Goal: Information Seeking & Learning: Compare options

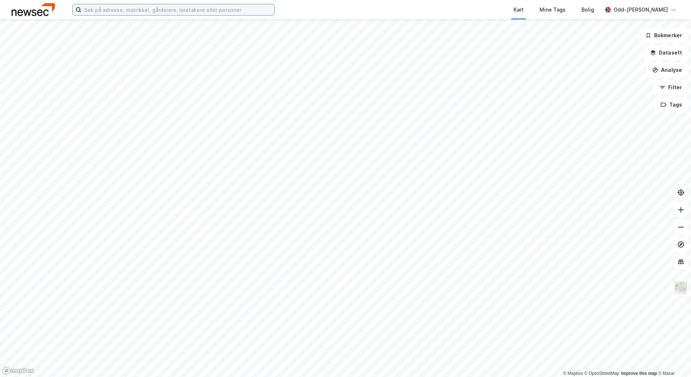
click at [181, 11] on input at bounding box center [177, 9] width 193 height 11
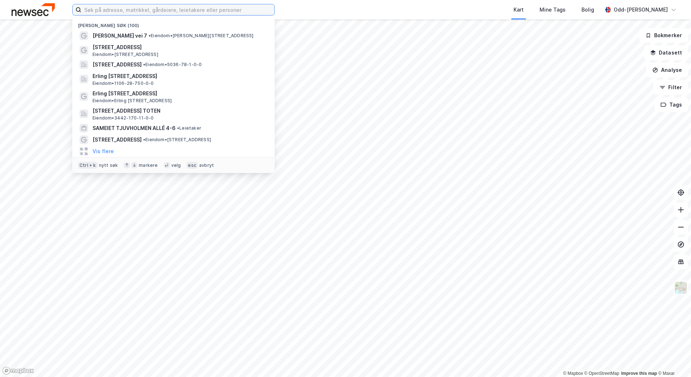
paste input "[STREET_ADDRESS],"
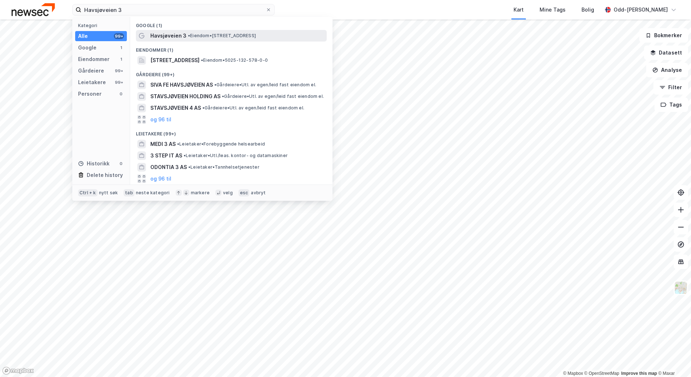
click at [171, 34] on span "Havsjøveien 3" at bounding box center [168, 35] width 36 height 9
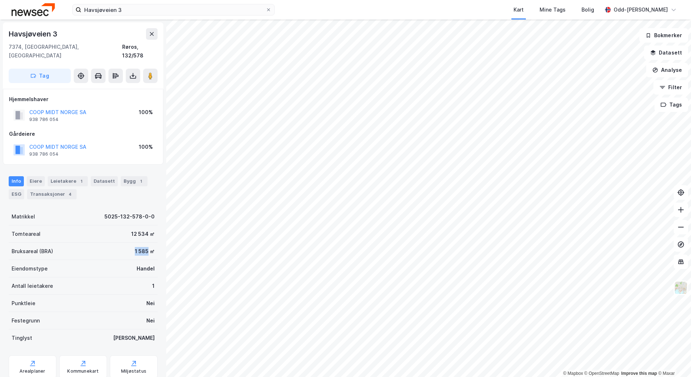
drag, startPoint x: 128, startPoint y: 241, endPoint x: 142, endPoint y: 243, distance: 14.9
click at [142, 243] on div "Bruksareal (BRA) 1 585 ㎡" at bounding box center [83, 251] width 149 height 17
copy div "1 585"
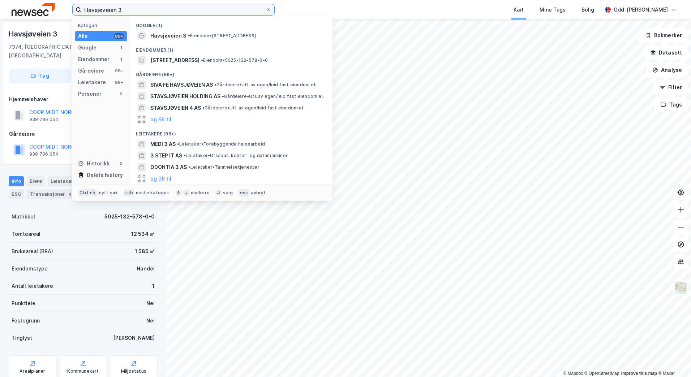
drag, startPoint x: 92, startPoint y: 11, endPoint x: 61, endPoint y: 12, distance: 30.7
click at [61, 12] on div "Havsjøveien 3 Kategori Alle 99+ Google 1 Eiendommer 1 Gårdeiere 99+ Leietakere …" at bounding box center [345, 10] width 691 height 20
paste input "[PERSON_NAME] 5"
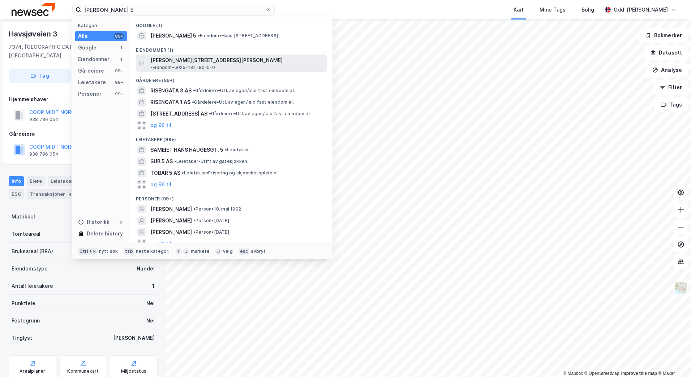
click at [175, 57] on span "[PERSON_NAME][STREET_ADDRESS][PERSON_NAME]" at bounding box center [216, 60] width 132 height 9
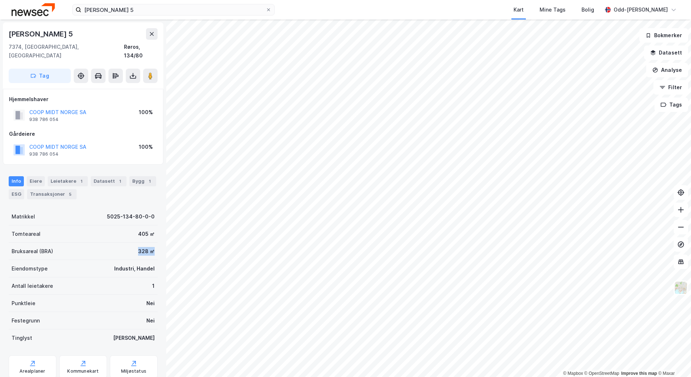
drag, startPoint x: 131, startPoint y: 242, endPoint x: 147, endPoint y: 243, distance: 16.0
click at [147, 243] on div "Bruksareal (BRA) 328 ㎡" at bounding box center [83, 251] width 149 height 17
click at [138, 247] on div "328 ㎡" at bounding box center [146, 251] width 17 height 9
drag, startPoint x: 131, startPoint y: 244, endPoint x: 143, endPoint y: 246, distance: 12.1
click at [143, 246] on div "Bruksareal (BRA) 328 ㎡" at bounding box center [83, 251] width 149 height 17
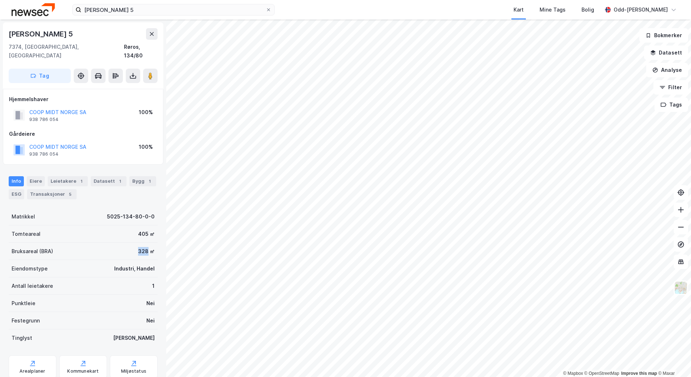
copy div "328"
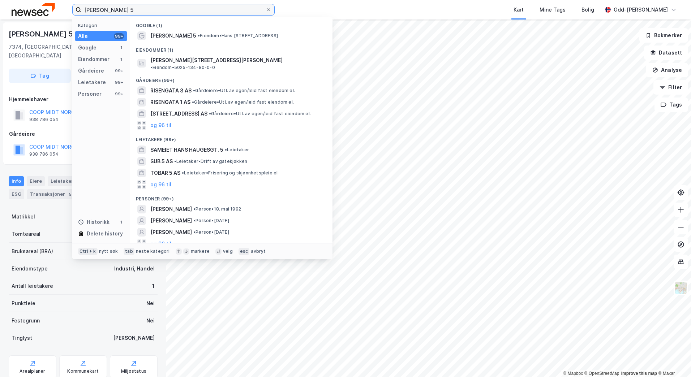
drag, startPoint x: 51, startPoint y: 12, endPoint x: -4, endPoint y: 14, distance: 54.7
click at [0, 14] on html "[PERSON_NAME] 5 Kategori Alle 99+ Google 1 Eiendommer 1 Gårdeiere 99+ Leietaker…" at bounding box center [345, 188] width 691 height 377
paste input "[PERSON_NAME][STREET_ADDRESS]"
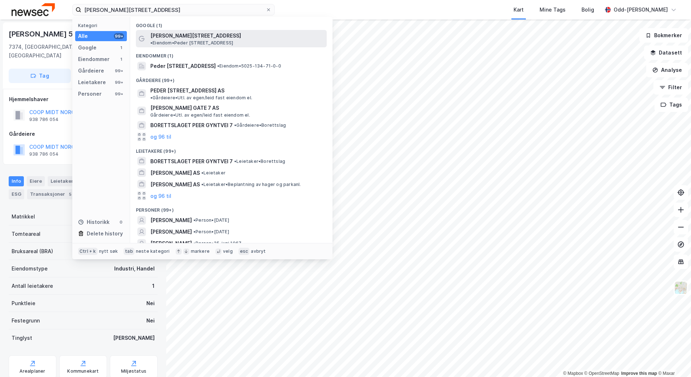
click at [170, 33] on span "[PERSON_NAME][STREET_ADDRESS]" at bounding box center [195, 35] width 91 height 9
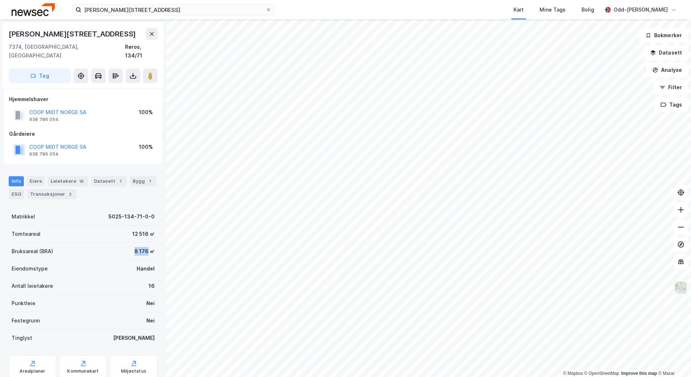
drag, startPoint x: 128, startPoint y: 244, endPoint x: 142, endPoint y: 244, distance: 13.4
click at [142, 244] on div "Bruksareal (BRA) 8 176 ㎡" at bounding box center [83, 251] width 149 height 17
copy div "8 176"
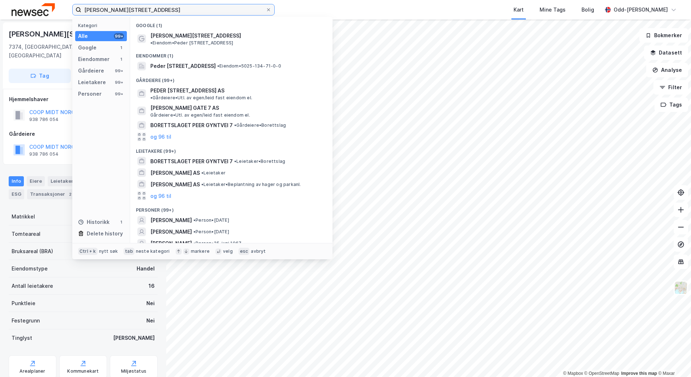
drag, startPoint x: 138, startPoint y: 9, endPoint x: 4, endPoint y: 10, distance: 134.1
click at [4, 9] on div "[PERSON_NAME][STREET_ADDRESS] Kategori Alle 99+ Google 1 Eiendommer 1 Gårdeiere…" at bounding box center [345, 10] width 691 height 20
paste input "[STREET_ADDRESS]-"
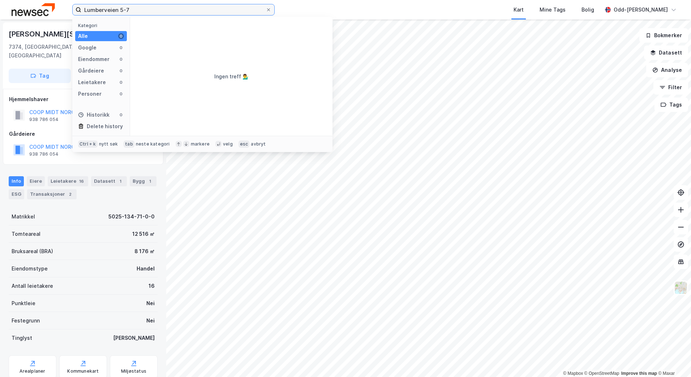
click at [138, 9] on input "Lumberveien 5-7" at bounding box center [173, 9] width 184 height 11
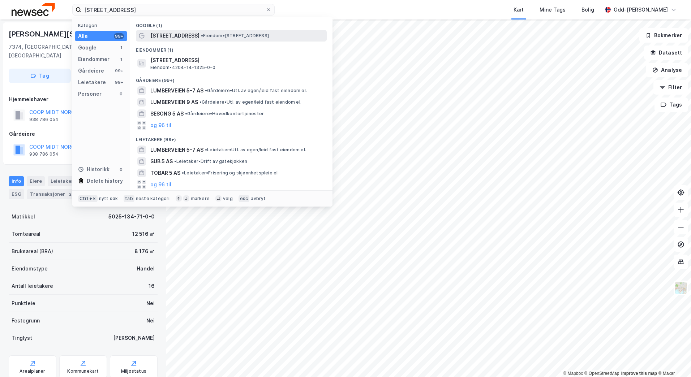
click at [163, 34] on span "[STREET_ADDRESS]" at bounding box center [174, 35] width 49 height 9
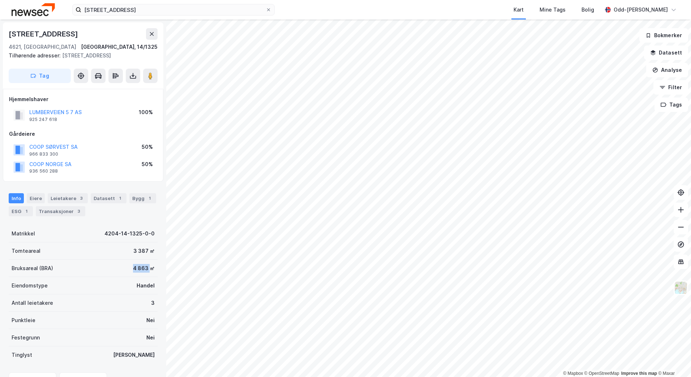
drag, startPoint x: 129, startPoint y: 269, endPoint x: 144, endPoint y: 271, distance: 14.6
click at [144, 271] on div "4 863 ㎡" at bounding box center [144, 268] width 22 height 9
copy div "4 863"
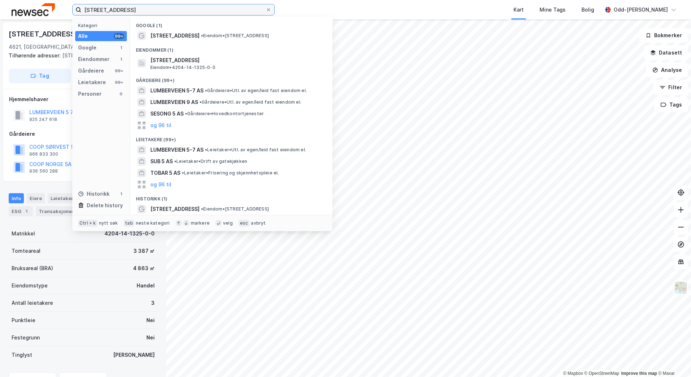
click at [56, 5] on div "Lumberveien 5 Kategori Alle 99+ Google 1 Eiendommer 1 Gårdeiere 99+ Leietakere …" at bounding box center [345, 10] width 691 height 20
paste input "Frostavegen 1709"
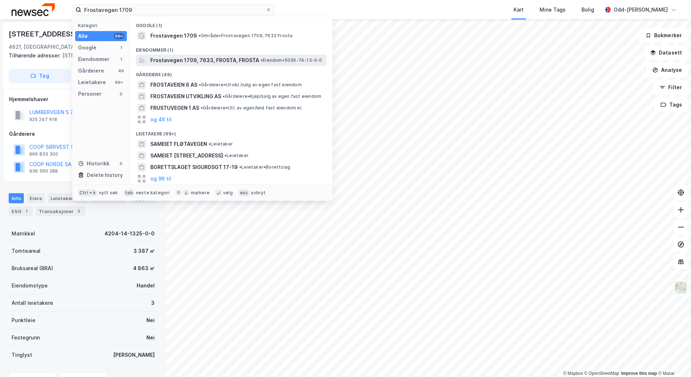
click at [179, 57] on span "Frostavegen 1709, 7633, FROSTA, FROSTA" at bounding box center [204, 60] width 109 height 9
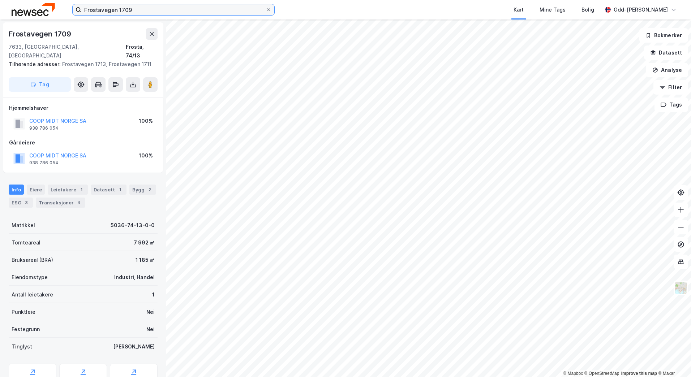
click at [179, 8] on input "Frostavegen 1709" at bounding box center [173, 9] width 184 height 11
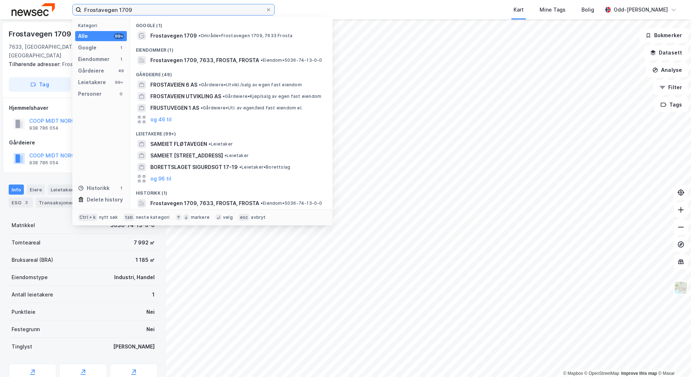
click at [14, 15] on div "Frostavegen 1709 Kategori Alle 99+ Google 1 Eiendommer 1 Gårdeiere 49 Leietaker…" at bounding box center [345, 10] width 691 height 20
paste input "[GEOGRAPHIC_DATA]"
type input "Kongens Gate 9"
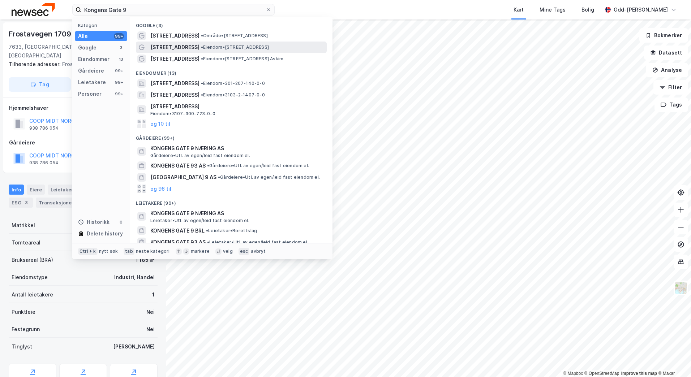
click at [170, 46] on span "[STREET_ADDRESS]" at bounding box center [174, 47] width 49 height 9
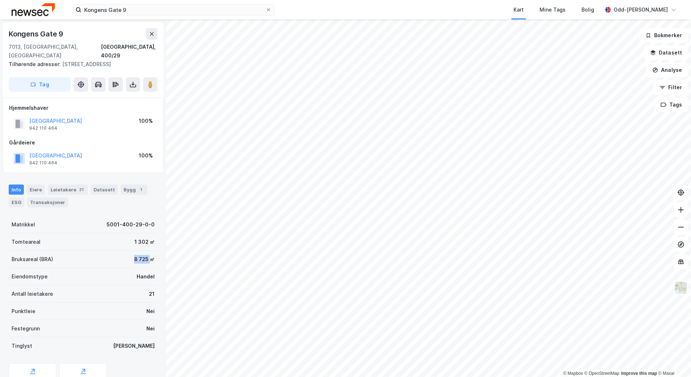
drag, startPoint x: 126, startPoint y: 251, endPoint x: 144, endPoint y: 251, distance: 17.4
click at [144, 251] on div "Bruksareal (BRA) 8 725 ㎡" at bounding box center [83, 259] width 149 height 17
copy div "8 725"
